Goal: Task Accomplishment & Management: Complete application form

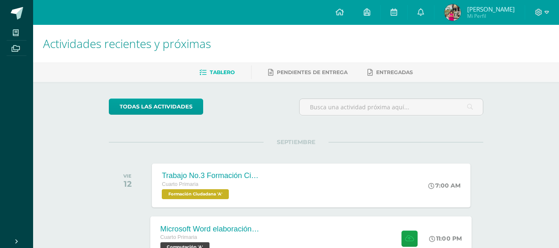
click at [285, 231] on div "Microsoft Word elaboración redacción y personalización de documentos Cuarto Pri…" at bounding box center [312, 238] width 322 height 44
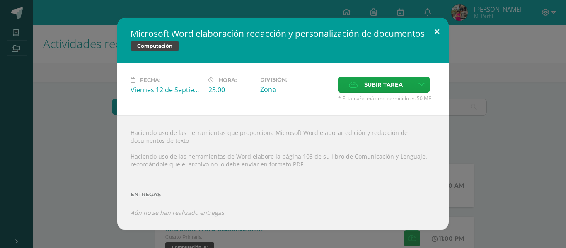
click at [436, 32] on button at bounding box center [437, 32] width 24 height 28
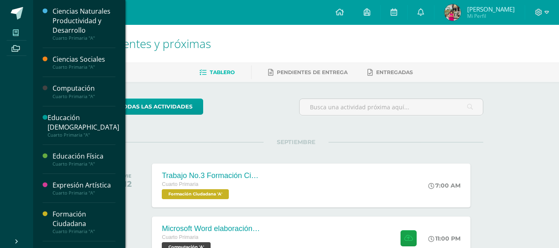
click at [17, 34] on icon at bounding box center [16, 32] width 6 height 7
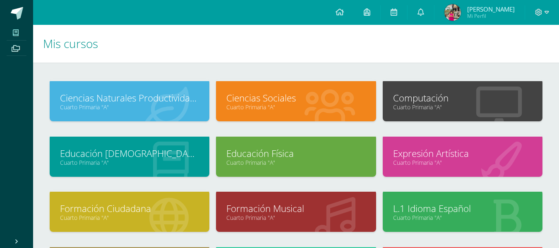
click at [500, 106] on link "Cuarto Primaria "A"" at bounding box center [462, 107] width 139 height 8
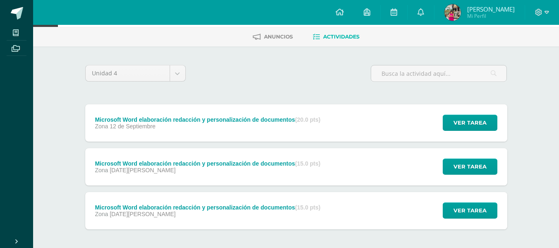
scroll to position [72, 0]
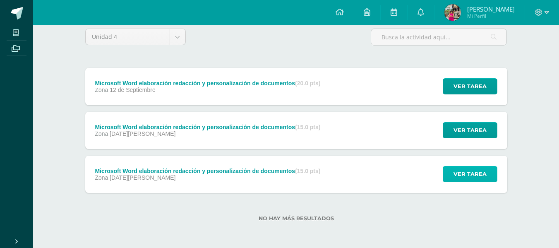
click at [485, 175] on span "Ver tarea" at bounding box center [470, 173] width 33 height 15
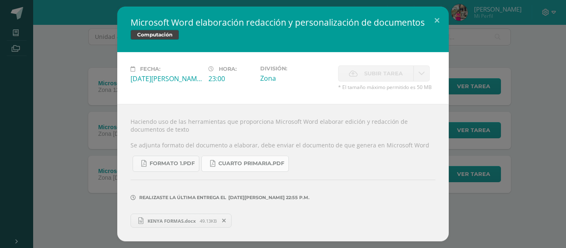
click at [265, 165] on span "Cuarto Primaria.pdf" at bounding box center [251, 163] width 66 height 7
click at [439, 14] on button at bounding box center [437, 21] width 24 height 28
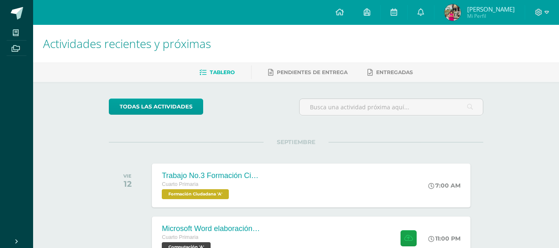
scroll to position [217, 0]
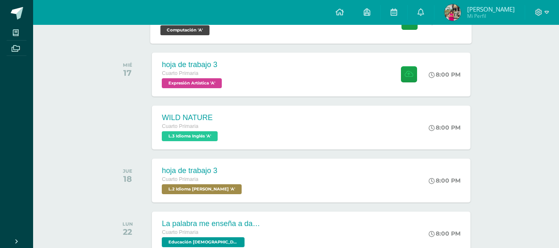
click at [352, 34] on div "Microsoft Word elaboración redacción y personalización de documentos Cuarto Pri…" at bounding box center [312, 21] width 322 height 44
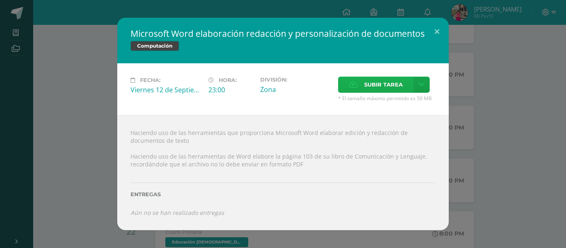
click at [360, 89] on label "Subir tarea" at bounding box center [375, 85] width 75 height 16
click at [0, 0] on input "Subir tarea" at bounding box center [0, 0] width 0 height 0
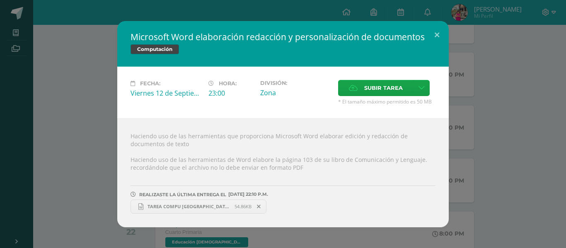
click at [205, 207] on span "TAREA COMPU [GEOGRAPHIC_DATA]docx" at bounding box center [188, 206] width 91 height 6
click at [439, 32] on button at bounding box center [437, 35] width 24 height 28
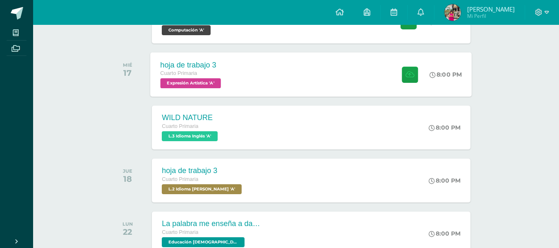
click at [374, 59] on div "hoja de trabajo 3 Cuarto Primaria Expresión Artística 'A' 8:00 PM hoja de traba…" at bounding box center [312, 74] width 322 height 44
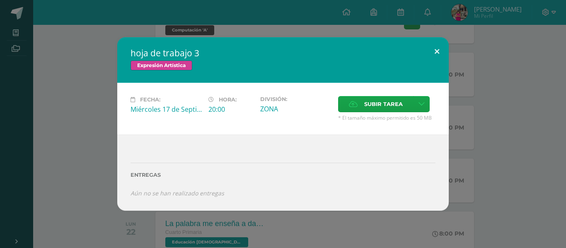
click at [438, 46] on button at bounding box center [437, 51] width 24 height 28
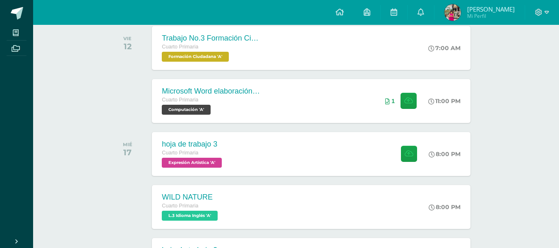
scroll to position [131, 0]
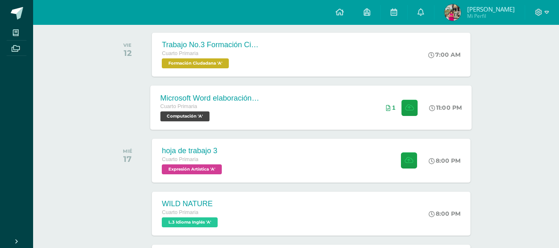
click at [311, 115] on div "Microsoft Word elaboración redacción y personalización de documentos Cuarto Pri…" at bounding box center [312, 107] width 322 height 44
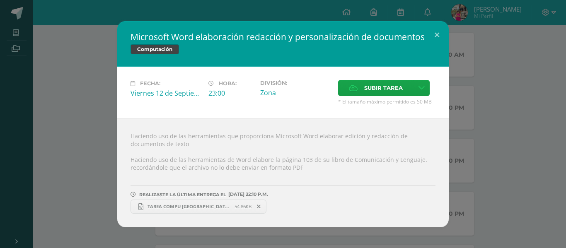
click at [183, 205] on span "TAREA COMPU KENYA.docx" at bounding box center [188, 206] width 91 height 6
click at [434, 31] on button at bounding box center [437, 35] width 24 height 28
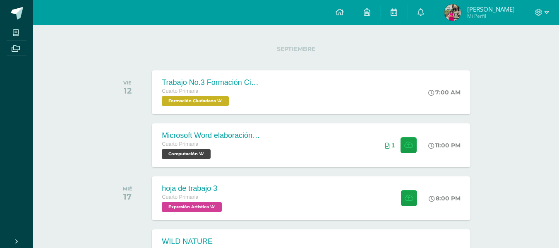
scroll to position [91, 0]
